Goal: Information Seeking & Learning: Learn about a topic

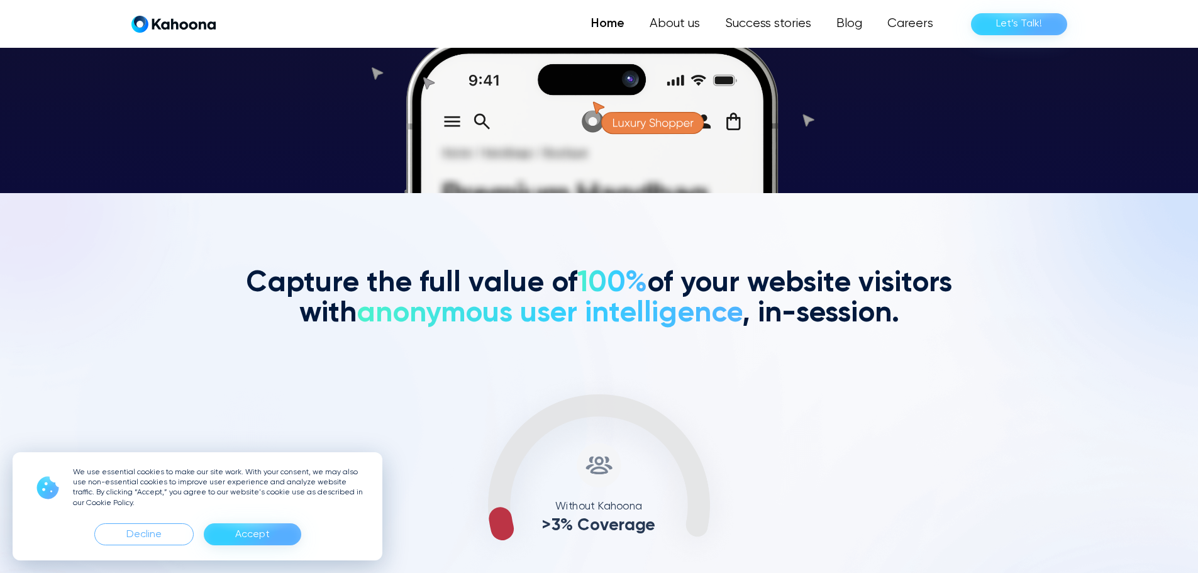
scroll to position [381, 0]
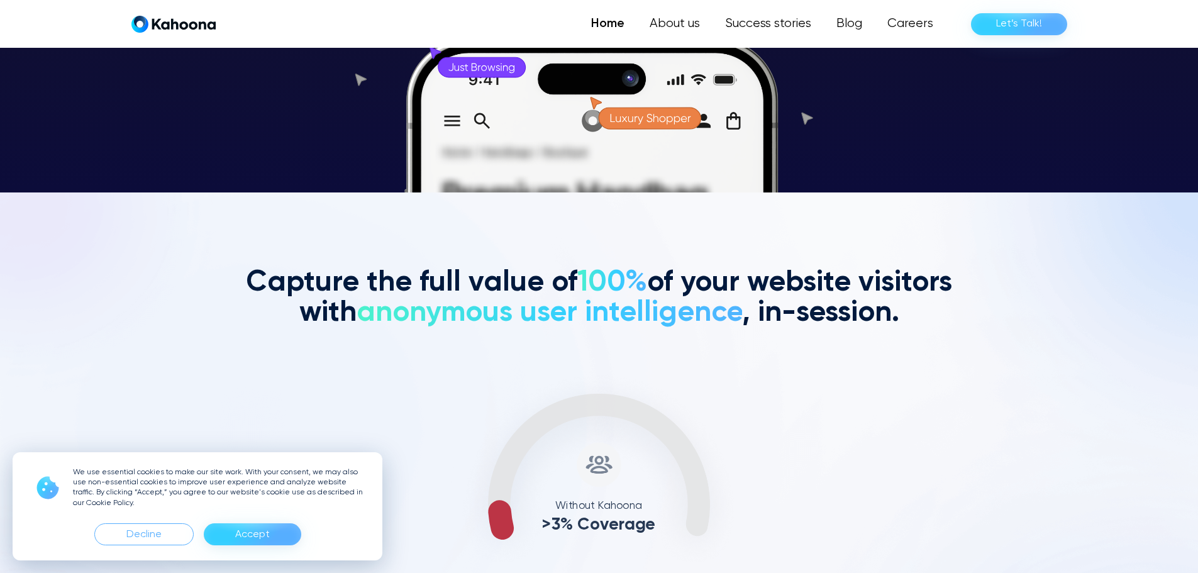
click at [273, 537] on div "Accept" at bounding box center [252, 534] width 97 height 22
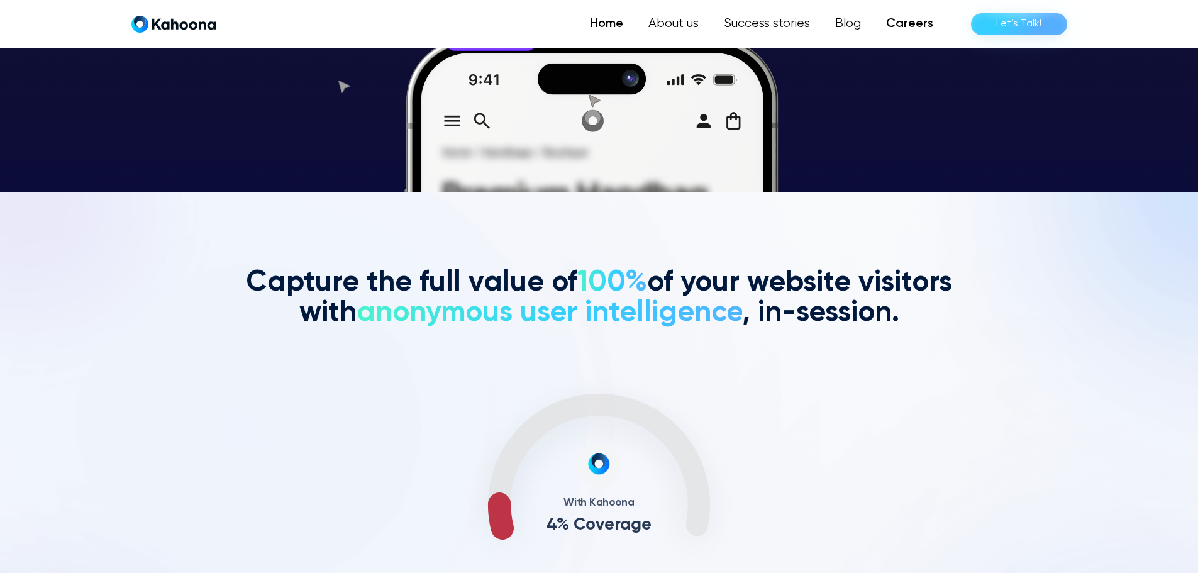
click at [920, 14] on link "Careers" at bounding box center [910, 23] width 72 height 25
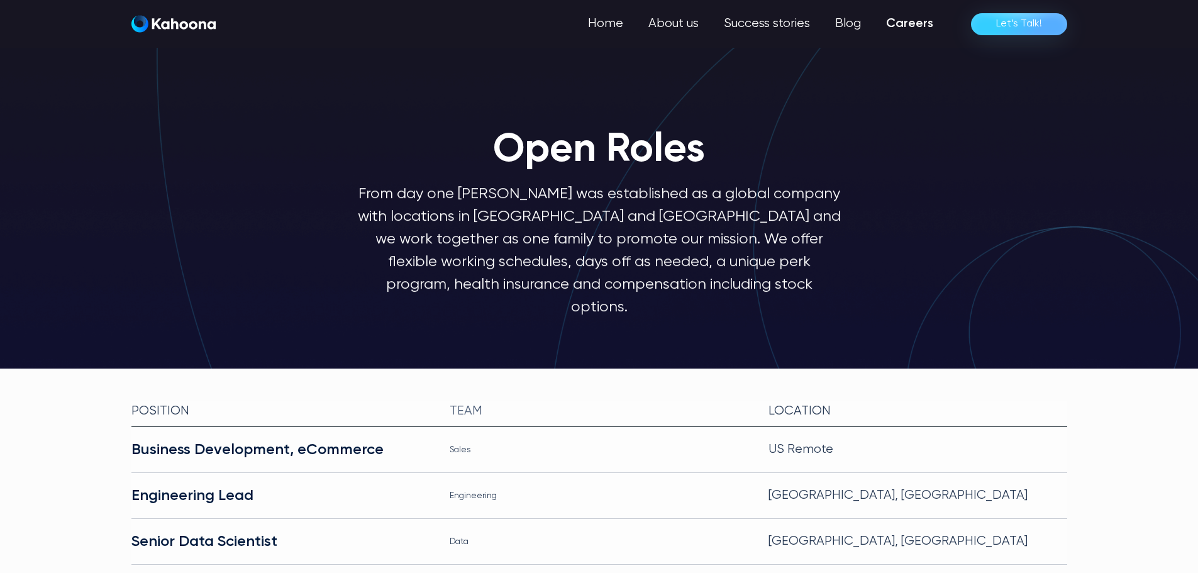
click at [925, 17] on link "Careers" at bounding box center [910, 23] width 72 height 25
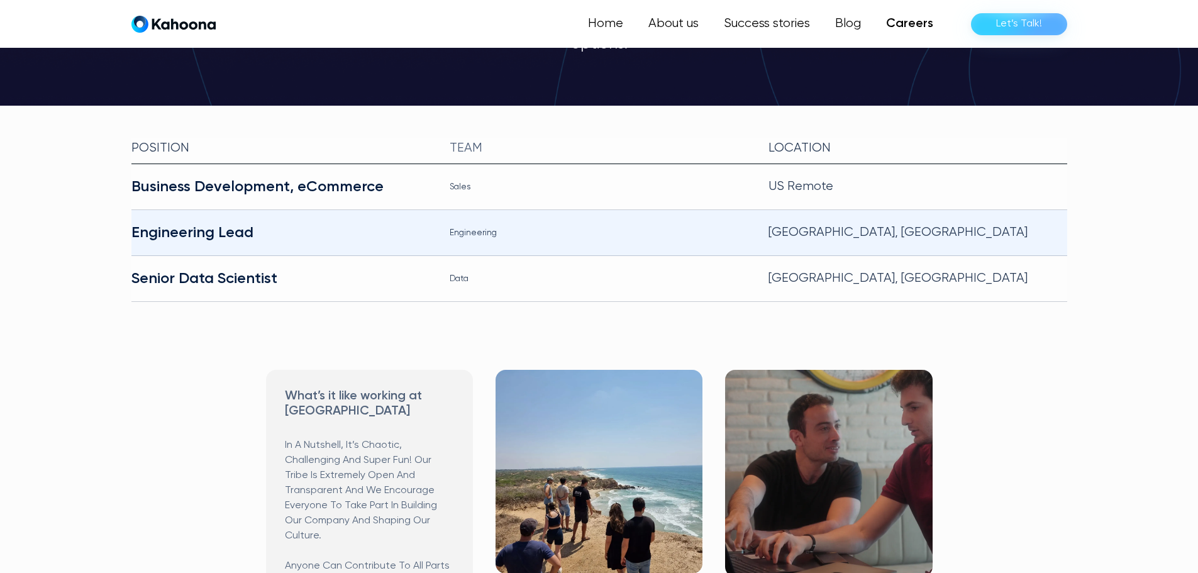
scroll to position [262, 0]
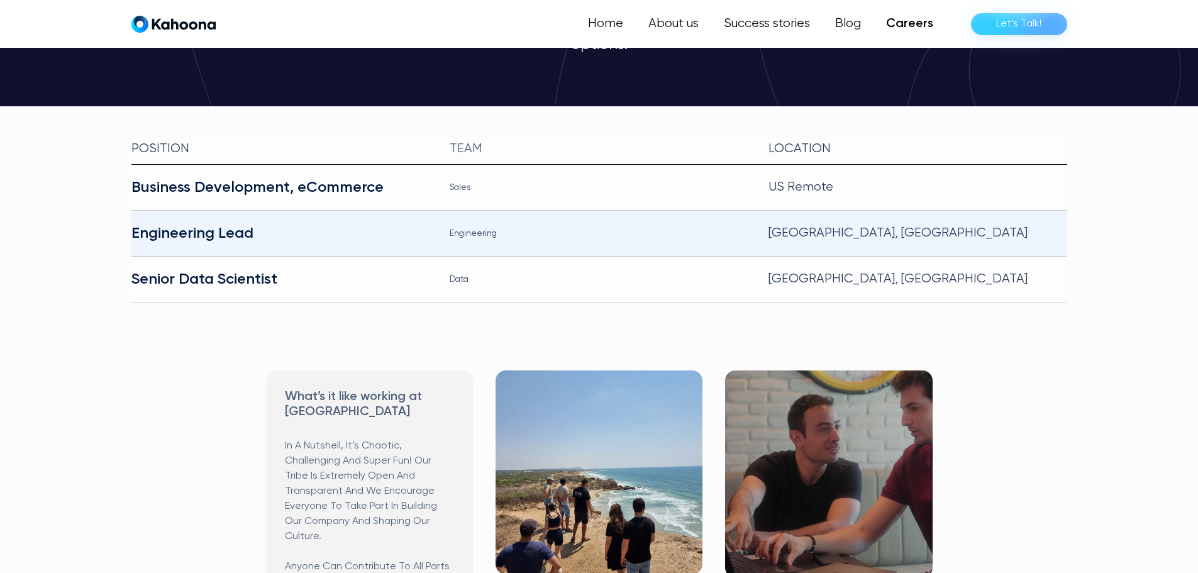
click at [213, 223] on div "Engineering Lead" at bounding box center [280, 233] width 299 height 20
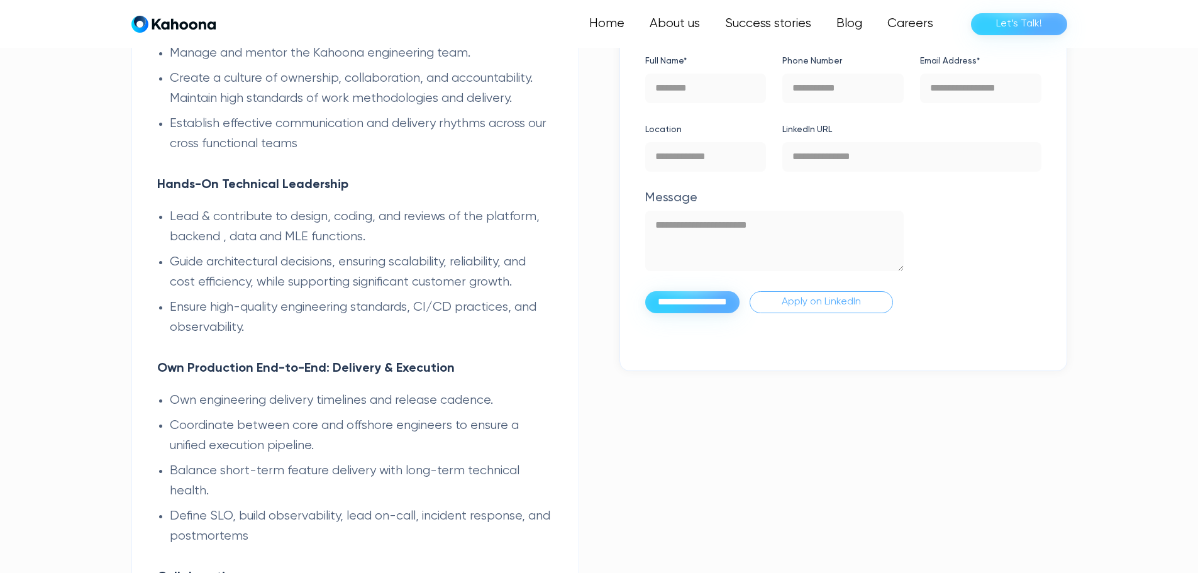
scroll to position [824, 0]
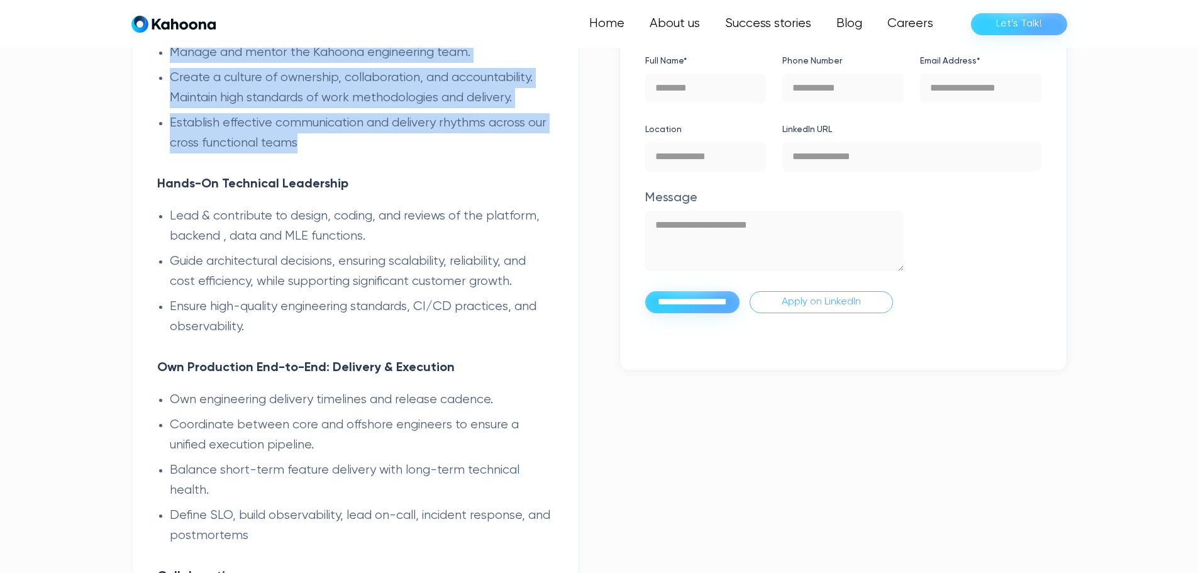
drag, startPoint x: 171, startPoint y: 55, endPoint x: 434, endPoint y: 150, distance: 279.8
click at [434, 150] on ul "Manage and mentor the Kahoona engineering team. Create a culture of ownership, …" at bounding box center [355, 98] width 396 height 111
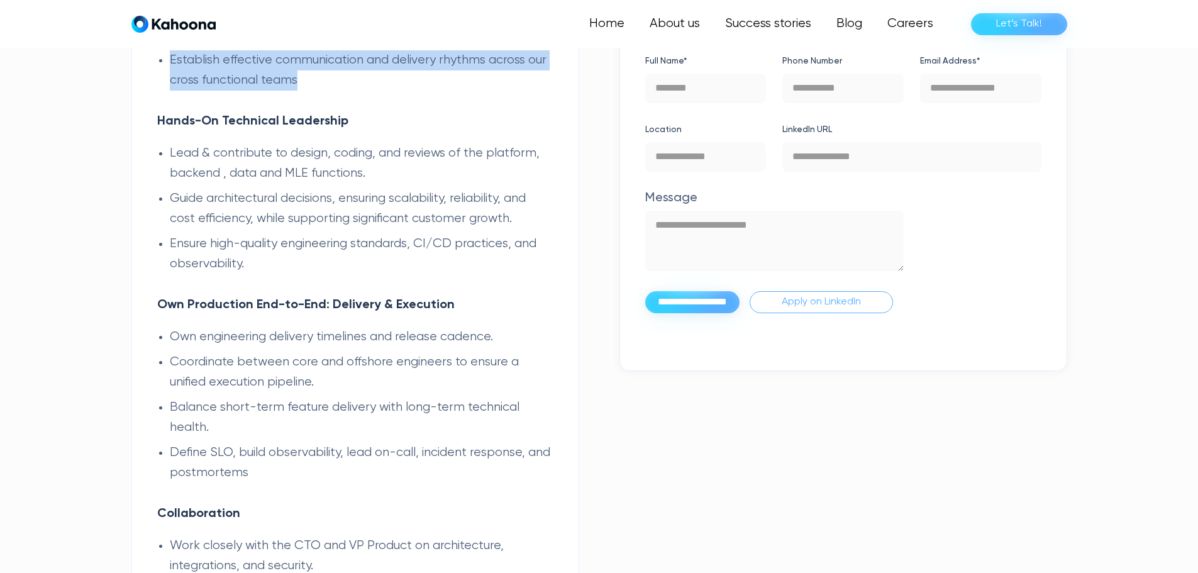
scroll to position [887, 0]
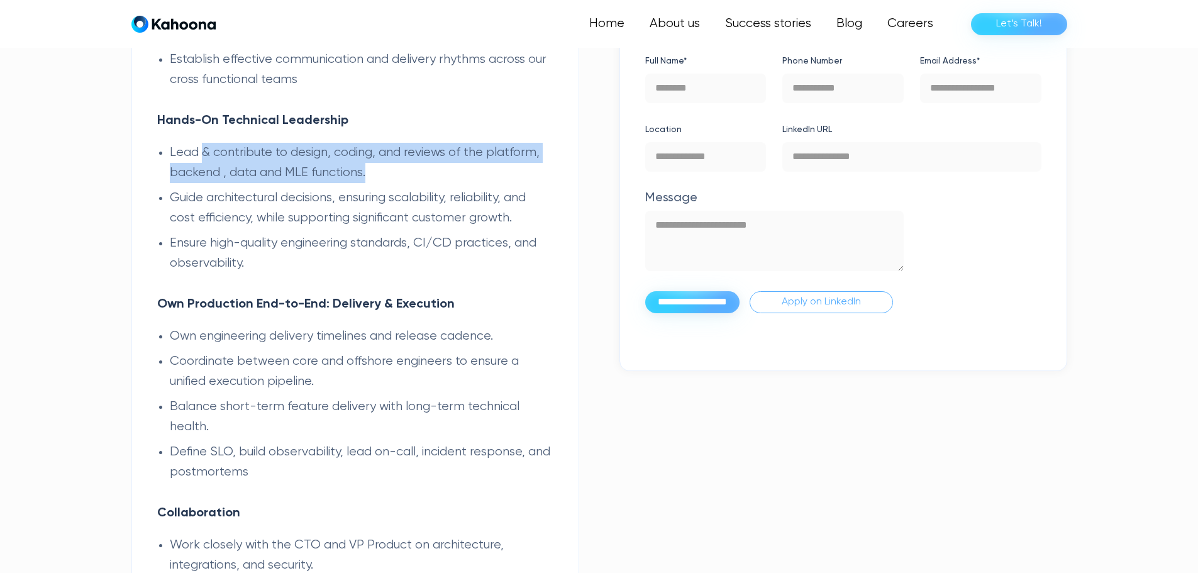
drag, startPoint x: 201, startPoint y: 149, endPoint x: 383, endPoint y: 172, distance: 183.9
click at [383, 172] on li "Lead & contribute to design, coding, and reviews of the platform, backend , dat…" at bounding box center [362, 163] width 384 height 40
click at [428, 162] on li "Lead & contribute to design, coding, and reviews of the platform, backend , dat…" at bounding box center [362, 163] width 384 height 40
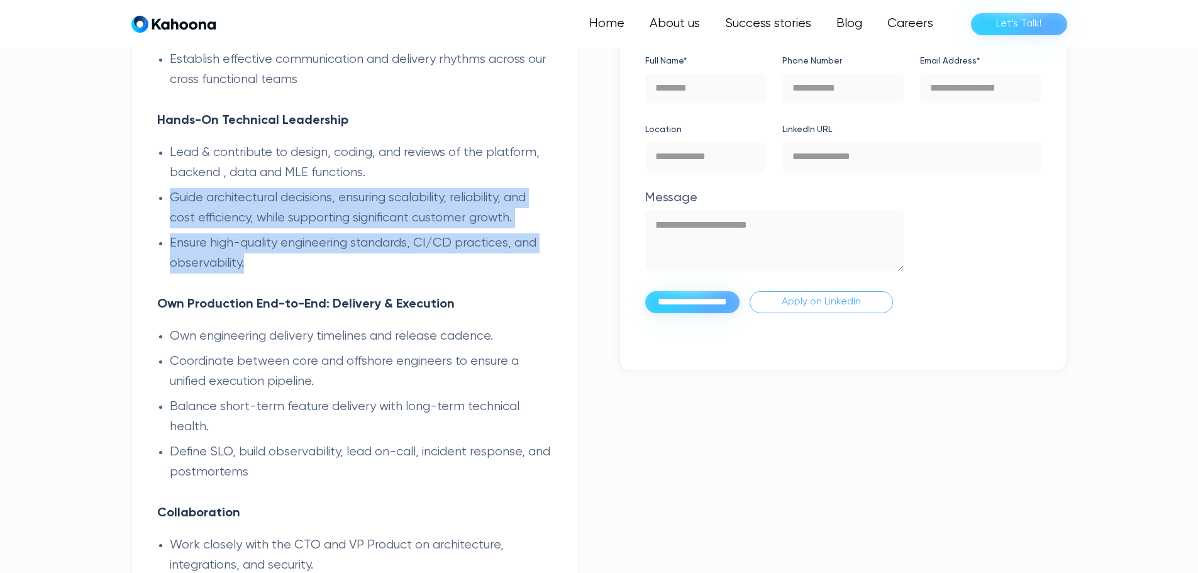
drag, startPoint x: 170, startPoint y: 193, endPoint x: 441, endPoint y: 260, distance: 278.7
click at [441, 260] on ul "Lead & contribute to design, coding, and reviews of the platform, backend , dat…" at bounding box center [355, 208] width 396 height 131
click at [330, 187] on ul "Lead & contribute to design, coding, and reviews of the platform, backend , dat…" at bounding box center [355, 208] width 396 height 131
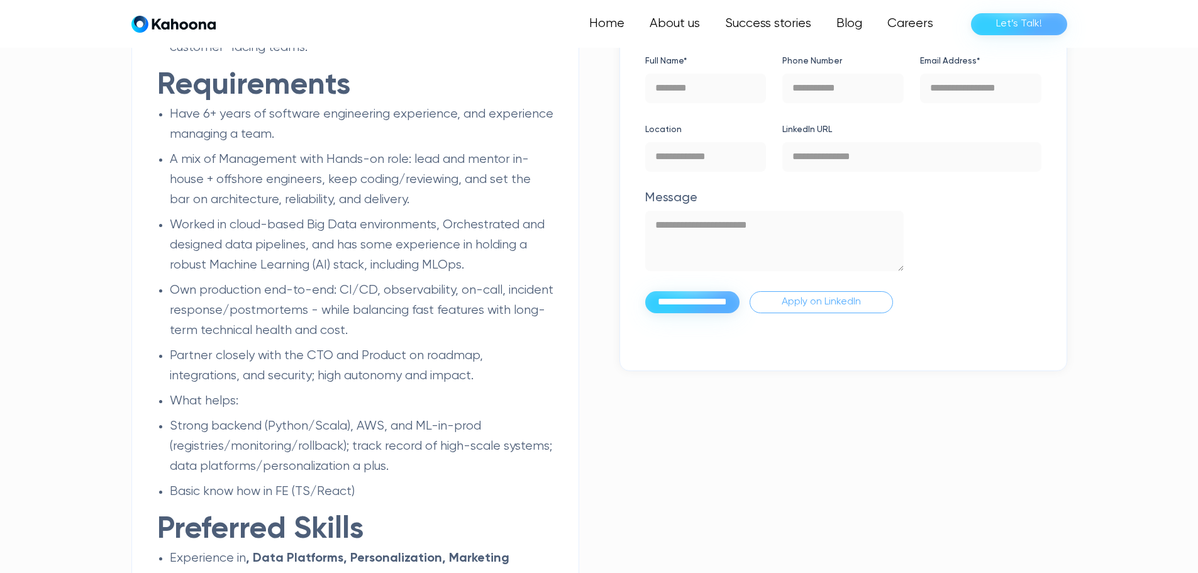
scroll to position [1522, 0]
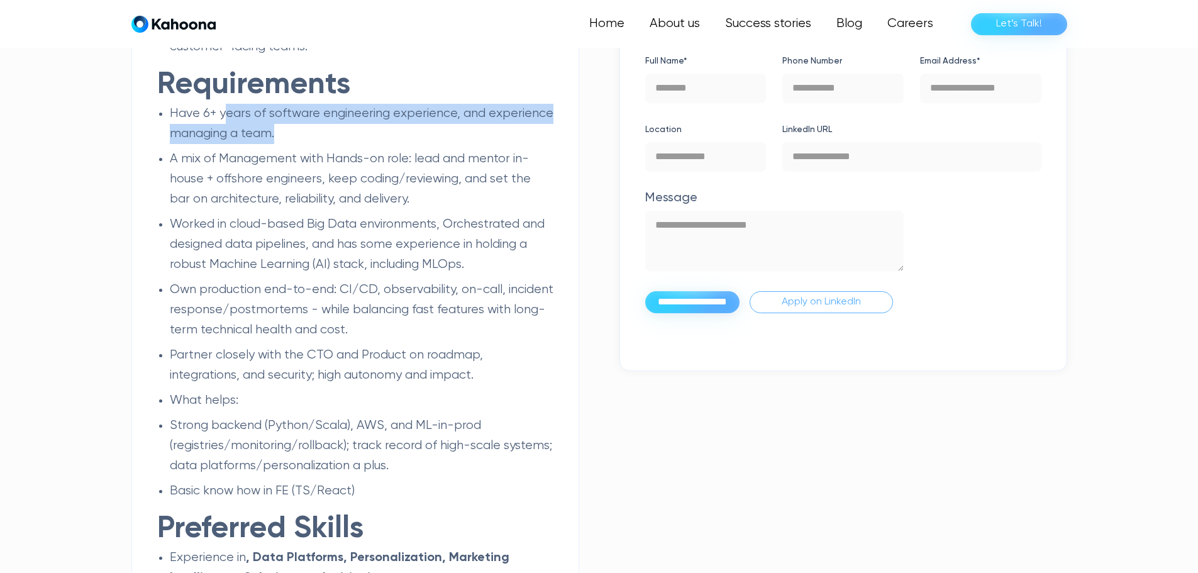
drag, startPoint x: 225, startPoint y: 113, endPoint x: 307, endPoint y: 131, distance: 83.8
click at [307, 131] on li "⁠Have 6+ years of software engineering experience, and experience managing a te…" at bounding box center [362, 124] width 384 height 40
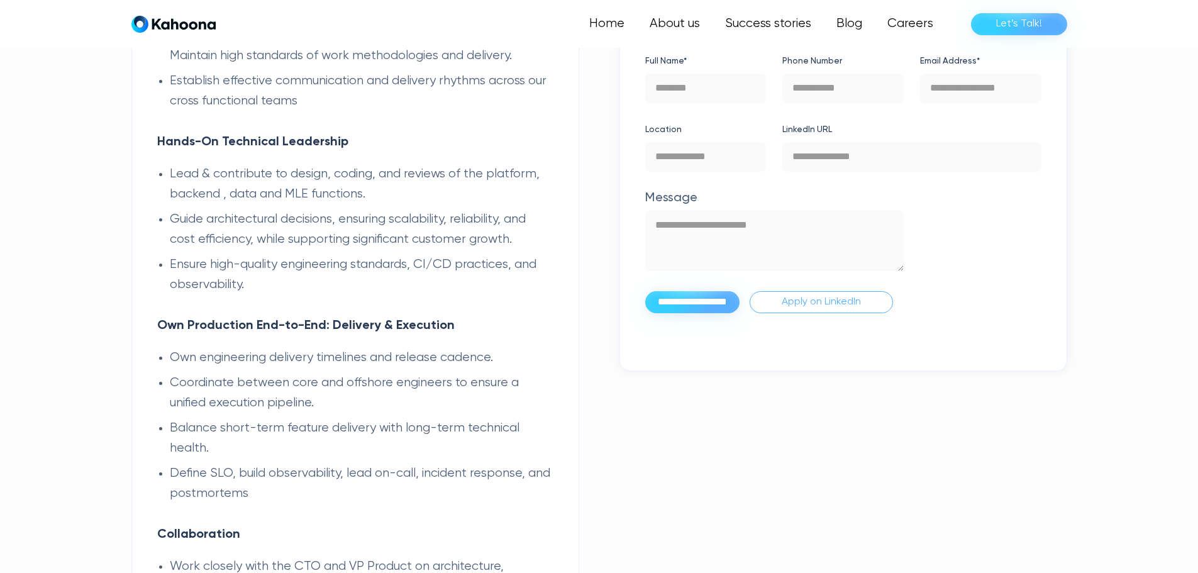
scroll to position [865, 0]
